Goal: Transaction & Acquisition: Purchase product/service

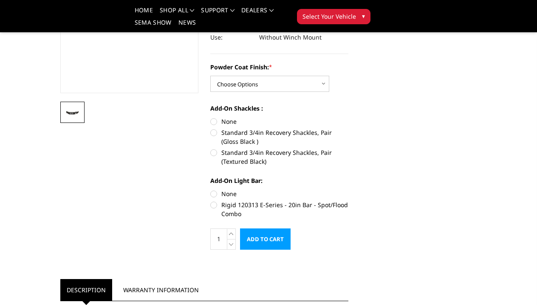
scroll to position [157, 0]
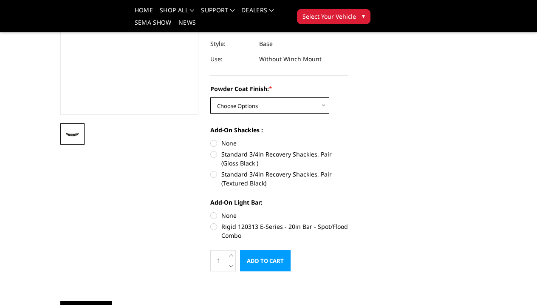
select select "3368"
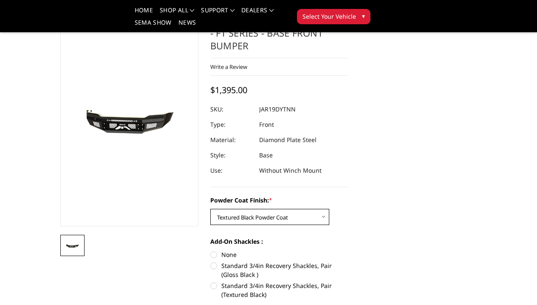
scroll to position [88, 0]
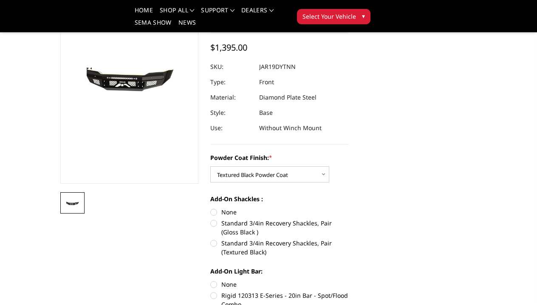
click at [216, 219] on label "Standard 3/4in Recovery Shackles, Pair (Gloss Black )" at bounding box center [279, 228] width 138 height 18
click at [349, 208] on input "Standard 3/4in Recovery Shackles, Pair (Gloss Black )" at bounding box center [349, 208] width 0 height 0
radio input "true"
click at [214, 208] on label "None" at bounding box center [279, 212] width 138 height 9
click at [211, 208] on input "None" at bounding box center [210, 208] width 0 height 0
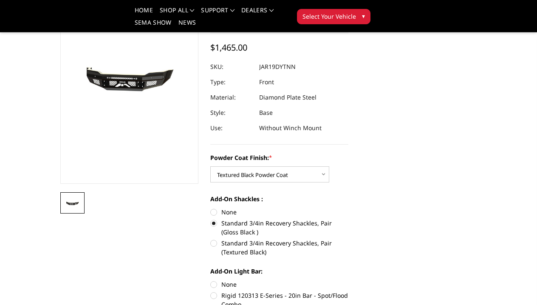
radio input "true"
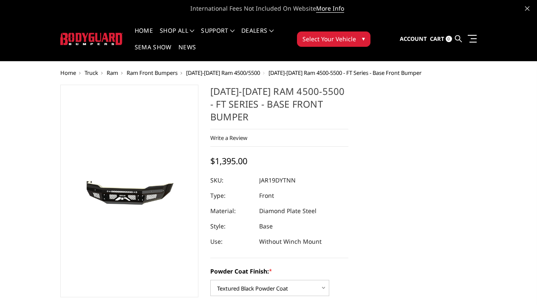
scroll to position [0, 0]
click at [348, 38] on span "Select Your Vehicle" at bounding box center [330, 38] width 54 height 9
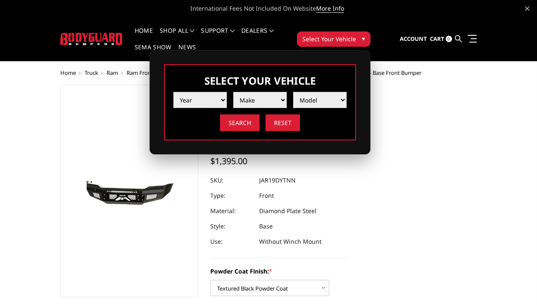
select select "yr_2025"
select select "mk_ram"
select select "md_4500-5500"
click at [240, 122] on input "Search" at bounding box center [240, 122] width 40 height 17
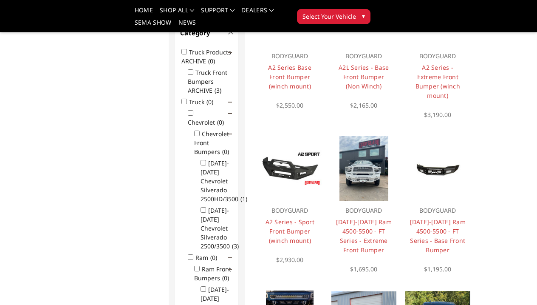
scroll to position [150, 0]
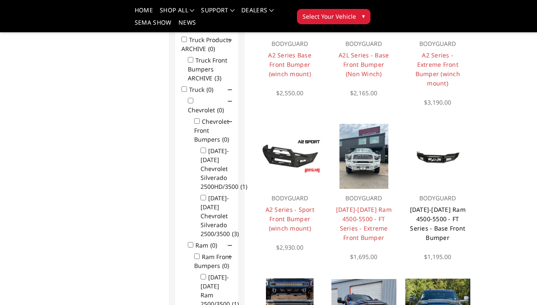
click at [417, 208] on link "[DATE]-[DATE] Ram 4500-5500 - FT Series - Base Front Bumper" at bounding box center [438, 223] width 56 height 36
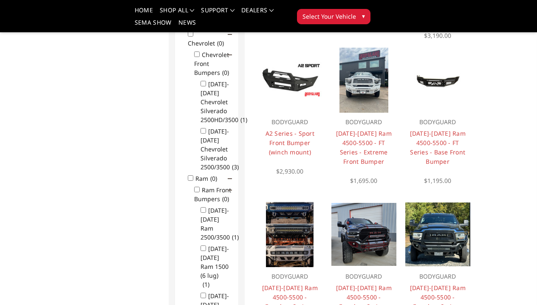
scroll to position [210, 0]
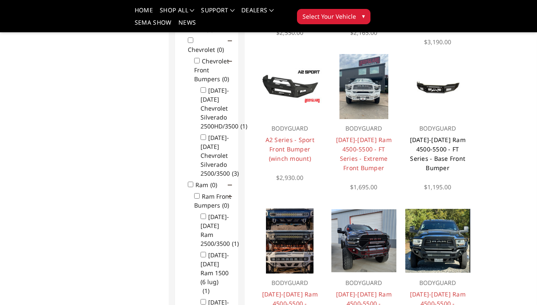
click at [422, 147] on link "[DATE]-[DATE] Ram 4500-5500 - FT Series - Base Front Bumper" at bounding box center [438, 154] width 56 height 36
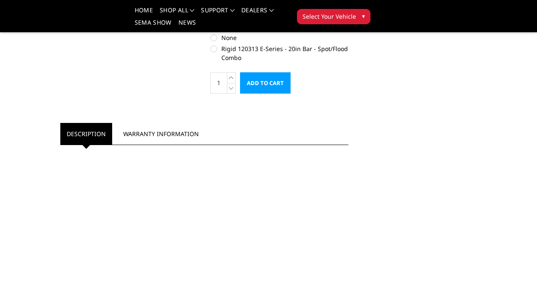
scroll to position [334, 0]
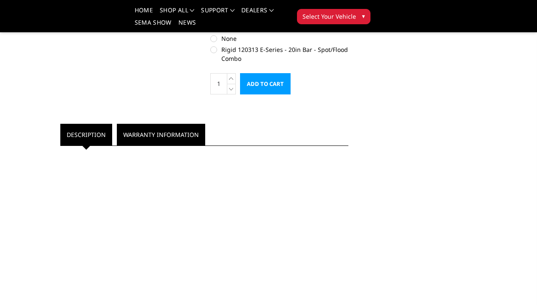
click at [184, 124] on link "Warranty Information" at bounding box center [161, 135] width 88 height 22
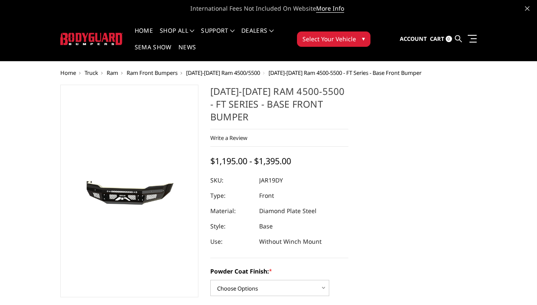
scroll to position [0, 0]
click at [473, 37] on link at bounding box center [471, 38] width 12 height 9
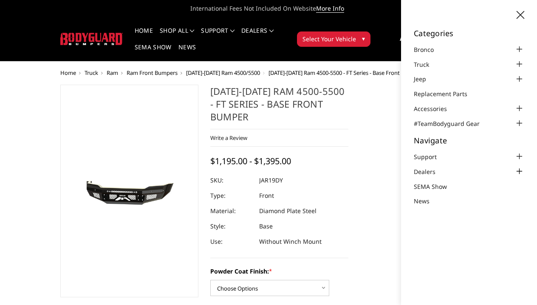
click at [515, 170] on div at bounding box center [520, 171] width 10 height 10
click at [363, 172] on div "2019-2025 Ram 4500-5500 - FT Series - Base Front Bumper Write a Review Write a …" at bounding box center [268, 308] width 429 height 446
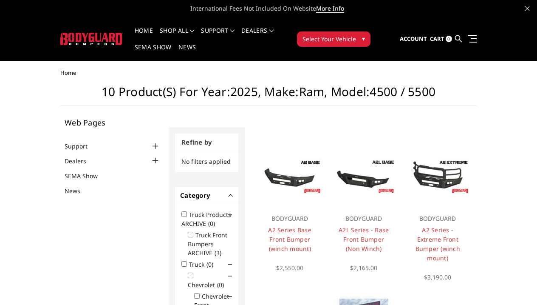
click at [367, 37] on button "Select Your Vehicle ▾" at bounding box center [334, 38] width 74 height 15
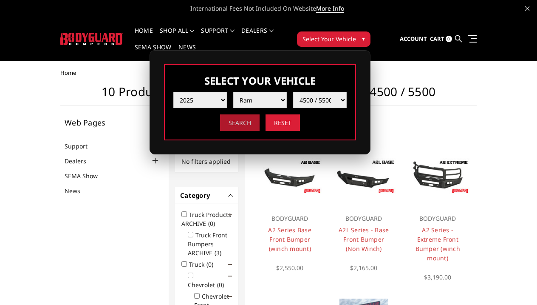
click at [244, 121] on input "Search" at bounding box center [240, 122] width 40 height 17
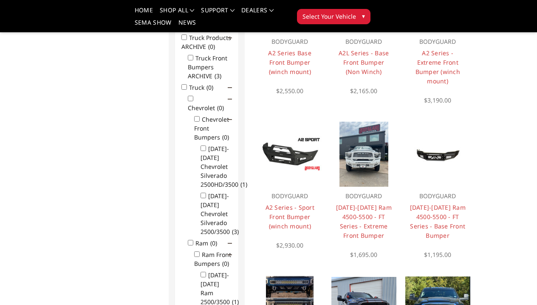
scroll to position [158, 0]
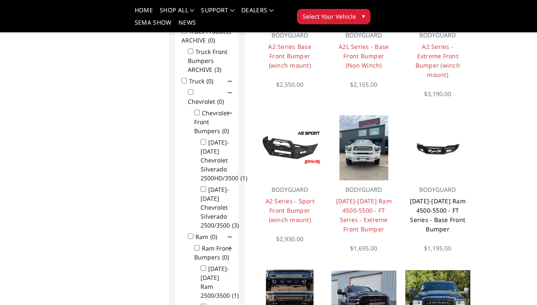
click at [432, 199] on link "[DATE]-[DATE] Ram 4500-5500 - FT Series - Base Front Bumper" at bounding box center [438, 215] width 56 height 36
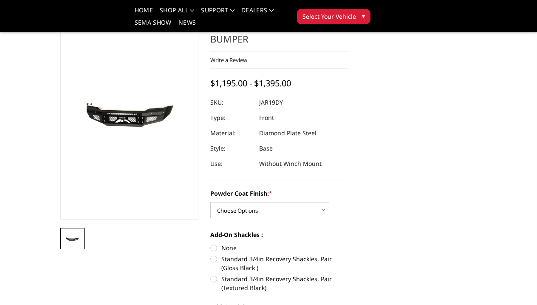
scroll to position [59, 0]
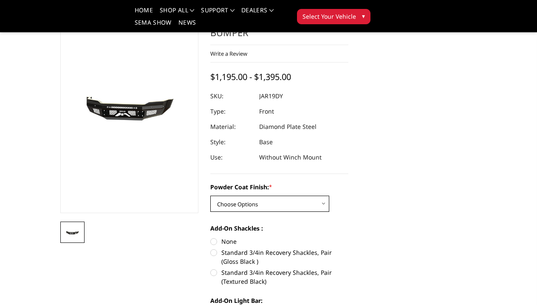
select select "3368"
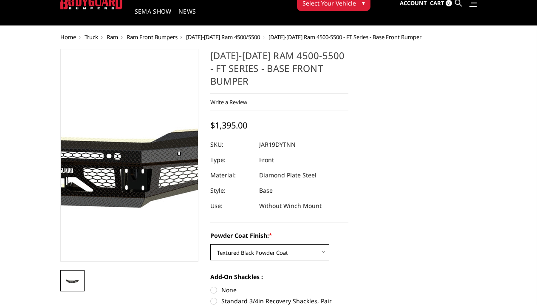
scroll to position [33, 0]
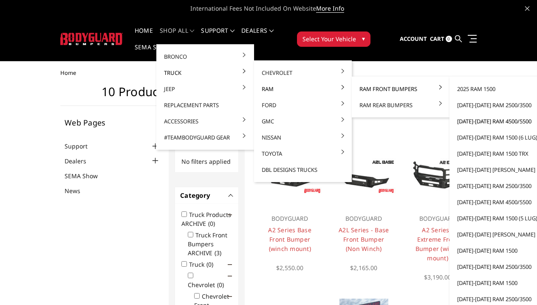
click at [475, 125] on link "[DATE]-[DATE] Ram 4500/5500" at bounding box center [498, 121] width 91 height 16
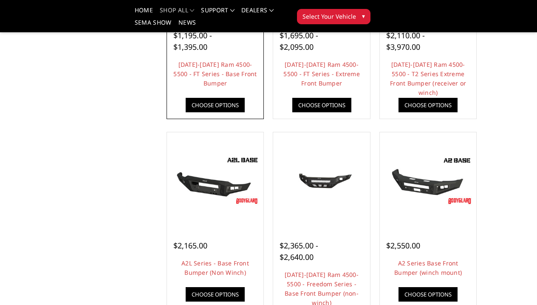
scroll to position [276, 0]
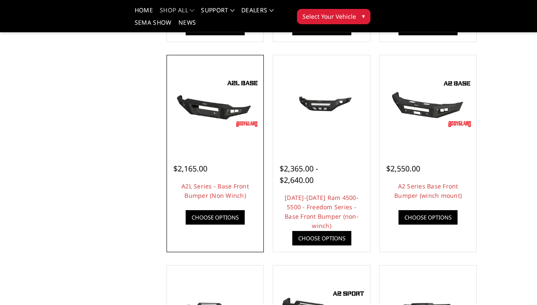
click at [213, 104] on img at bounding box center [215, 103] width 93 height 52
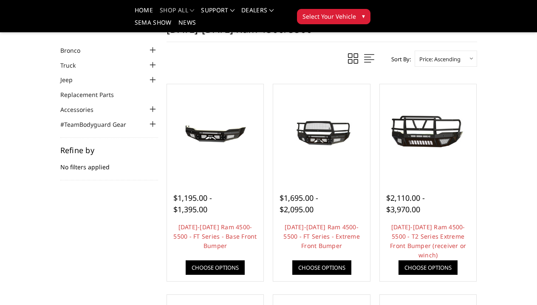
scroll to position [31, 0]
